Goal: Task Accomplishment & Management: Manage account settings

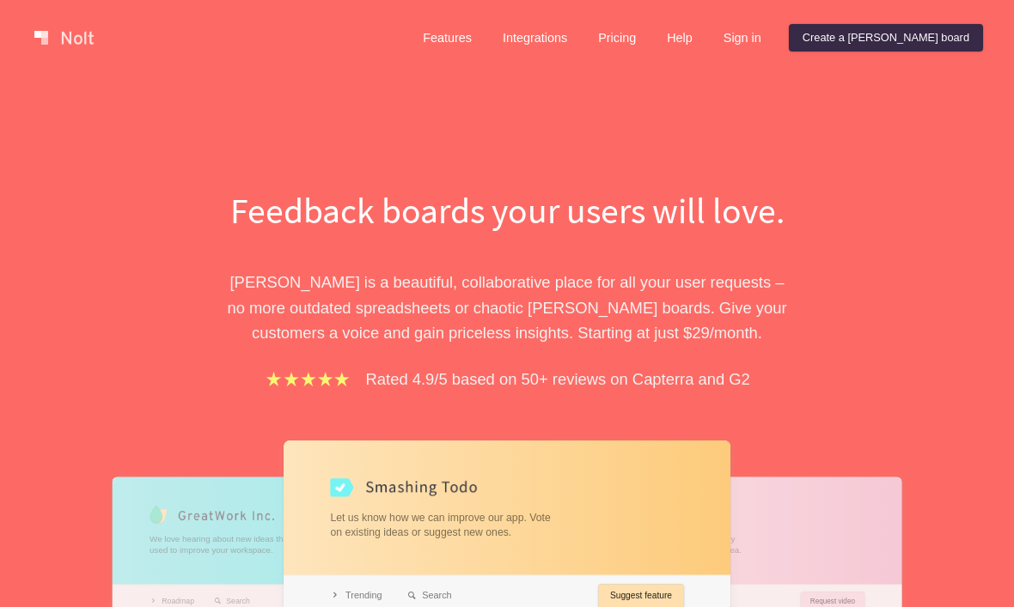
click at [775, 34] on link "Sign in" at bounding box center [742, 37] width 65 height 27
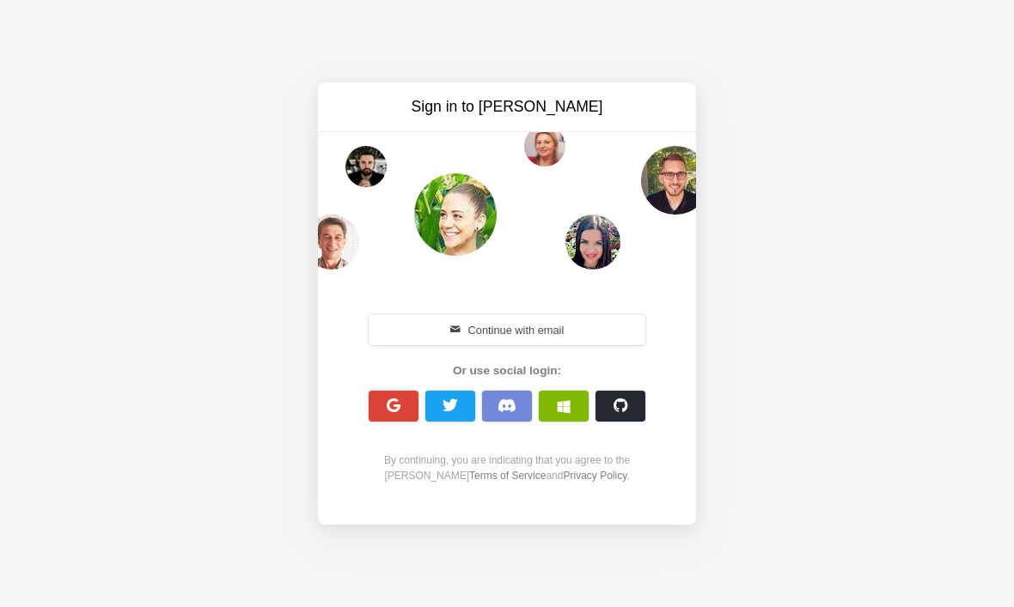
click at [388, 400] on span "button" at bounding box center [394, 406] width 16 height 16
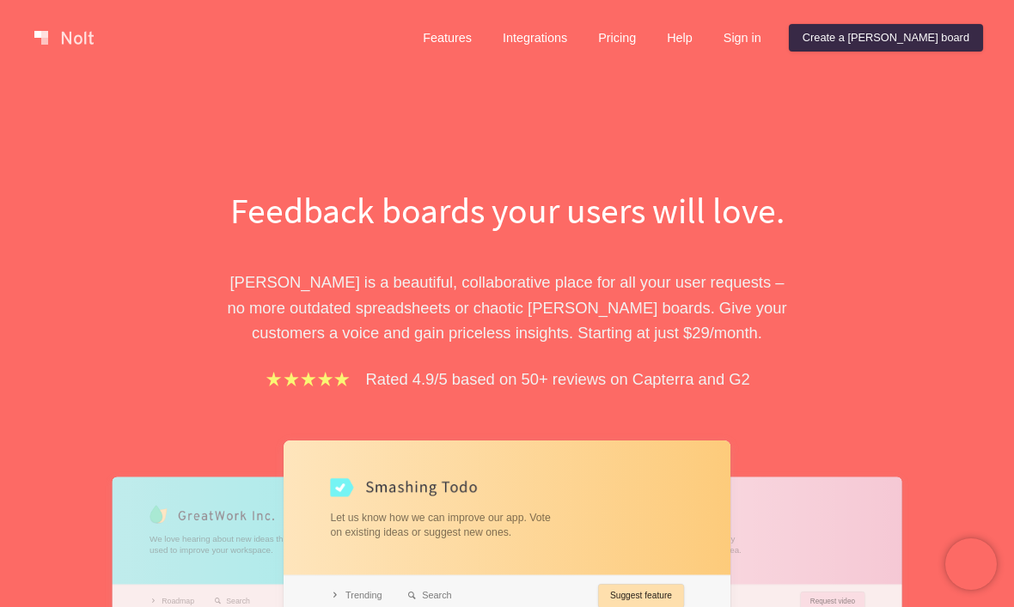
click at [775, 45] on link "Sign in" at bounding box center [742, 37] width 65 height 27
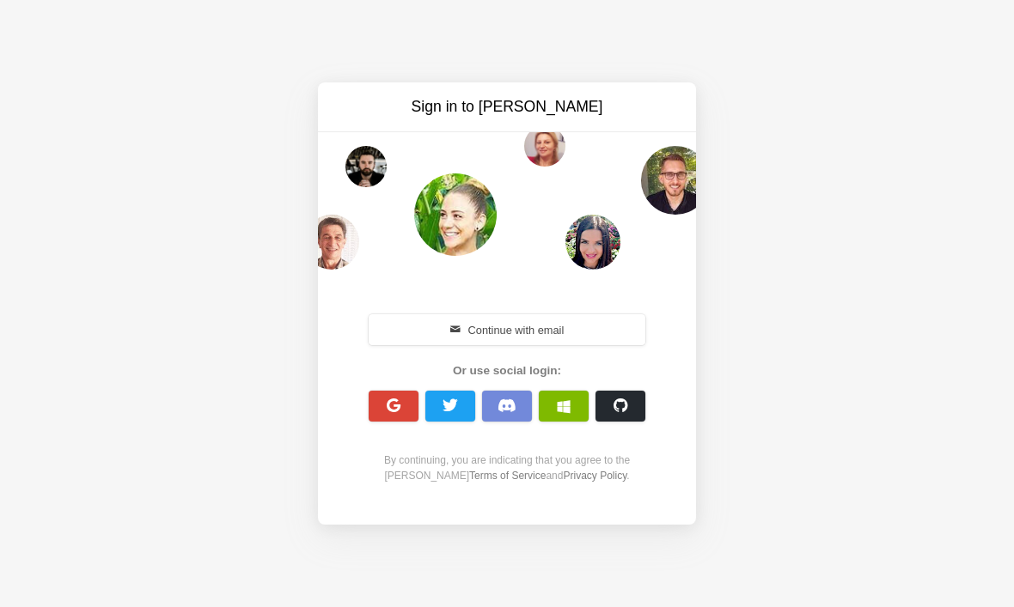
click at [393, 418] on button "button" at bounding box center [394, 406] width 50 height 31
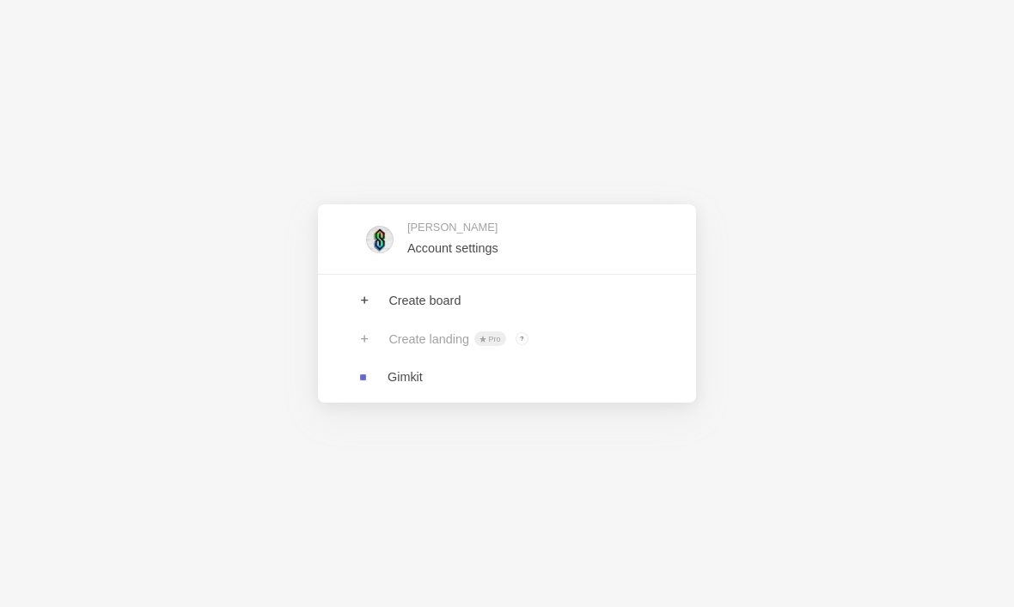
click at [935, 168] on div "[PERSON_NAME] Account settings Create board Create landing Pro ? Board owners w…" at bounding box center [507, 303] width 1014 height 607
